Goal: Transaction & Acquisition: Obtain resource

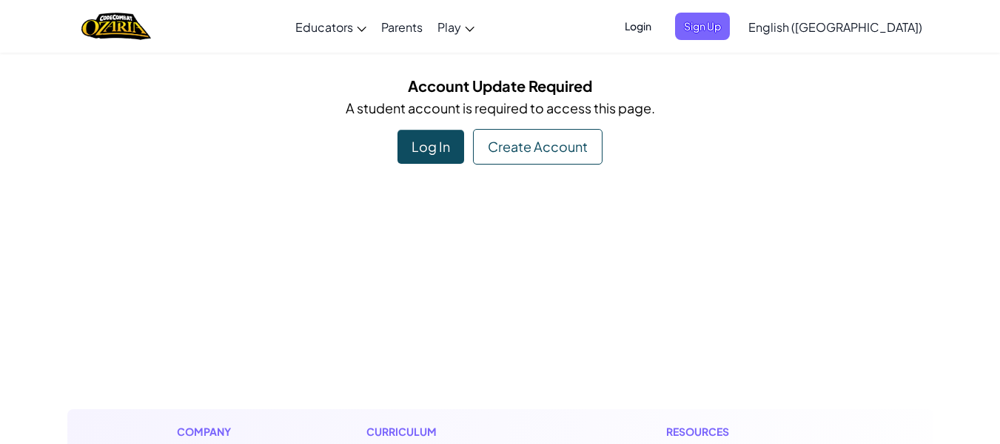
click at [421, 148] on div "Log In" at bounding box center [431, 147] width 67 height 34
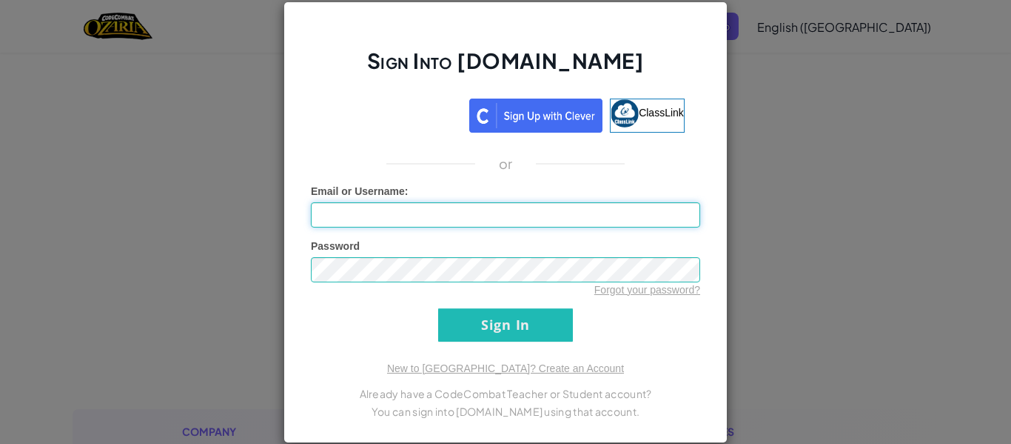
click at [478, 225] on input "Email or Username :" at bounding box center [505, 214] width 389 height 25
click at [611, 118] on img at bounding box center [625, 113] width 28 height 28
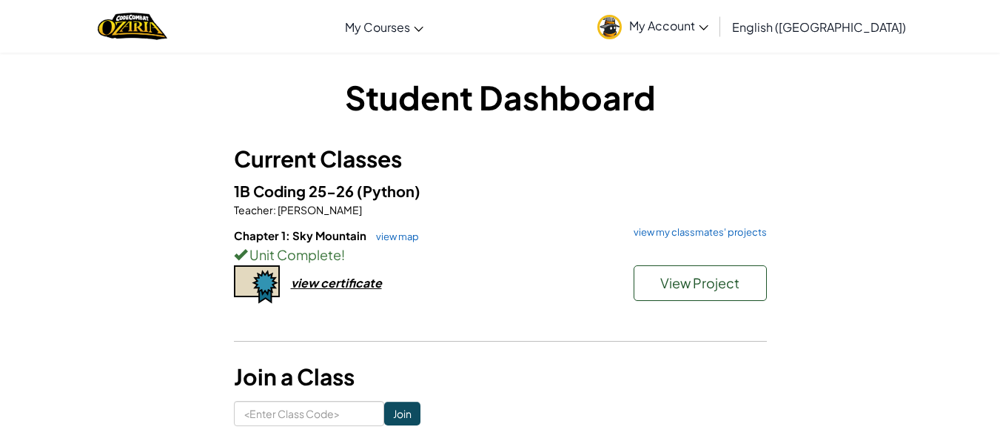
scroll to position [52, 0]
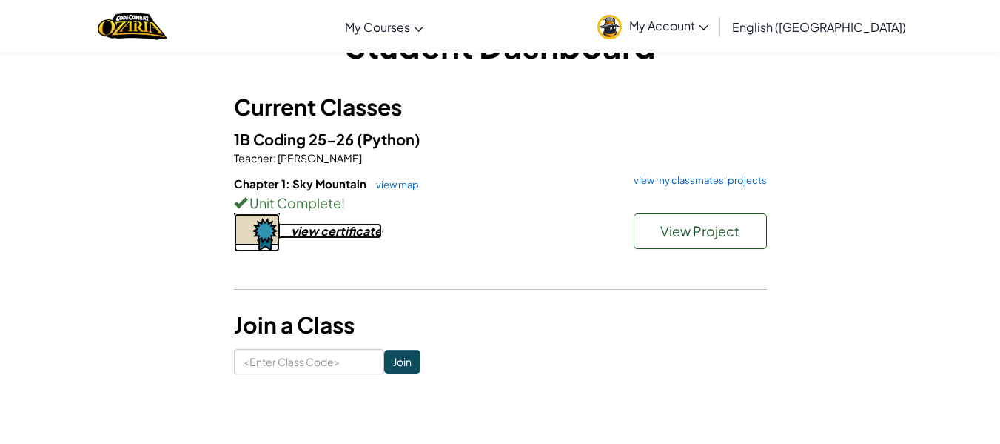
click at [349, 224] on div "view certificate" at bounding box center [336, 231] width 91 height 16
